Goal: Navigation & Orientation: Understand site structure

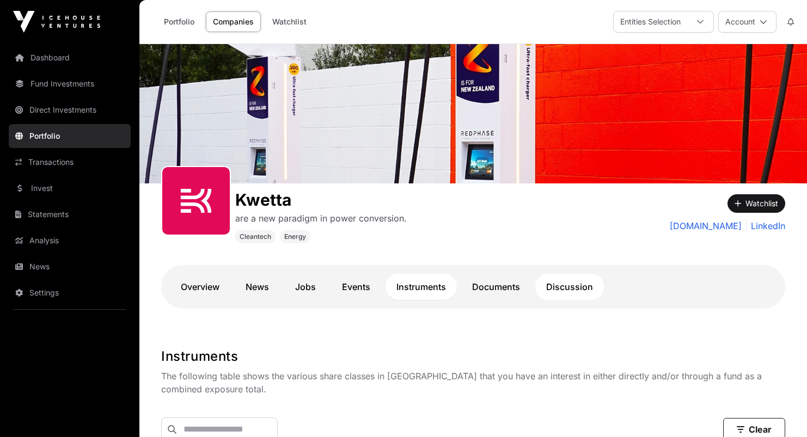
click at [590, 281] on link "Discussion" at bounding box center [569, 287] width 69 height 26
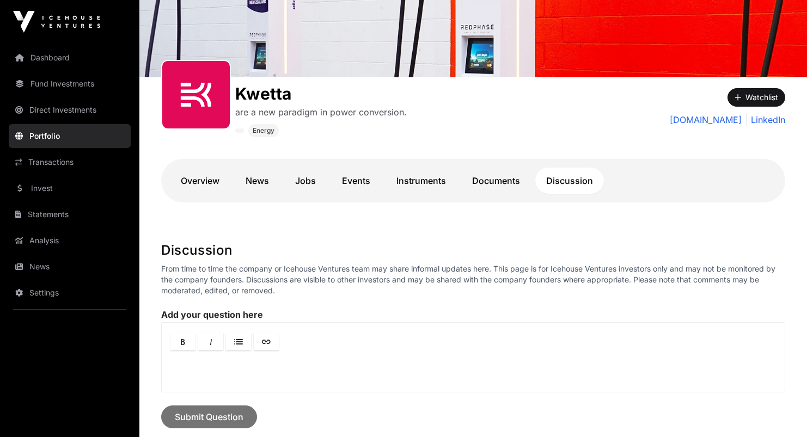
scroll to position [99, 0]
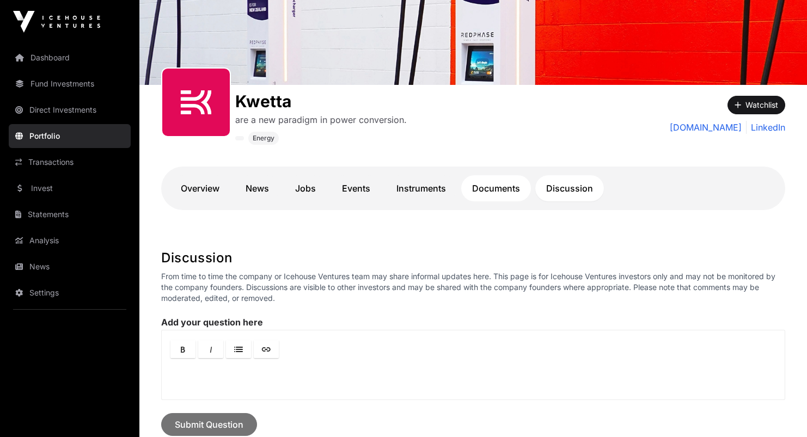
click at [501, 191] on link "Documents" at bounding box center [496, 188] width 70 height 26
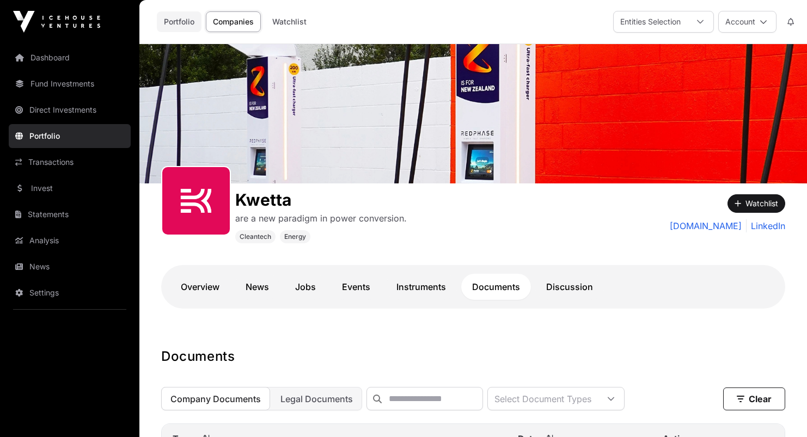
click at [169, 26] on link "Portfolio" at bounding box center [179, 21] width 45 height 21
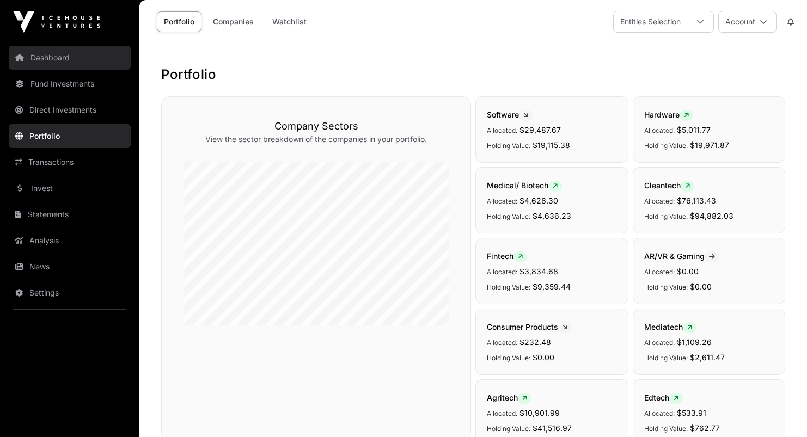
click at [64, 60] on link "Dashboard" at bounding box center [70, 58] width 122 height 24
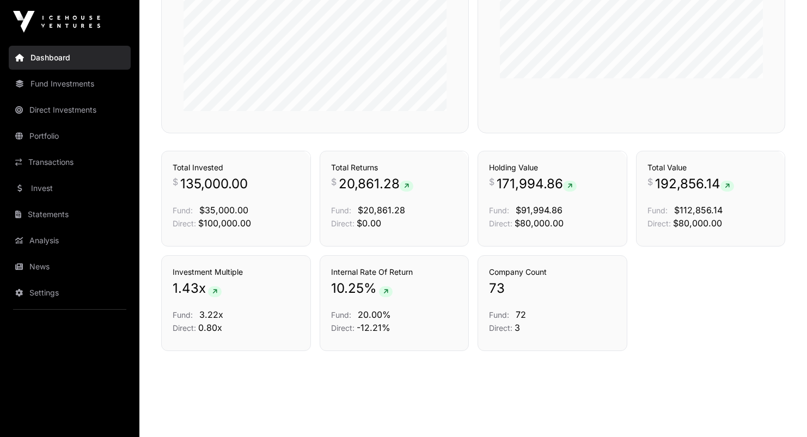
scroll to position [716, 0]
